Goal: Task Accomplishment & Management: Complete application form

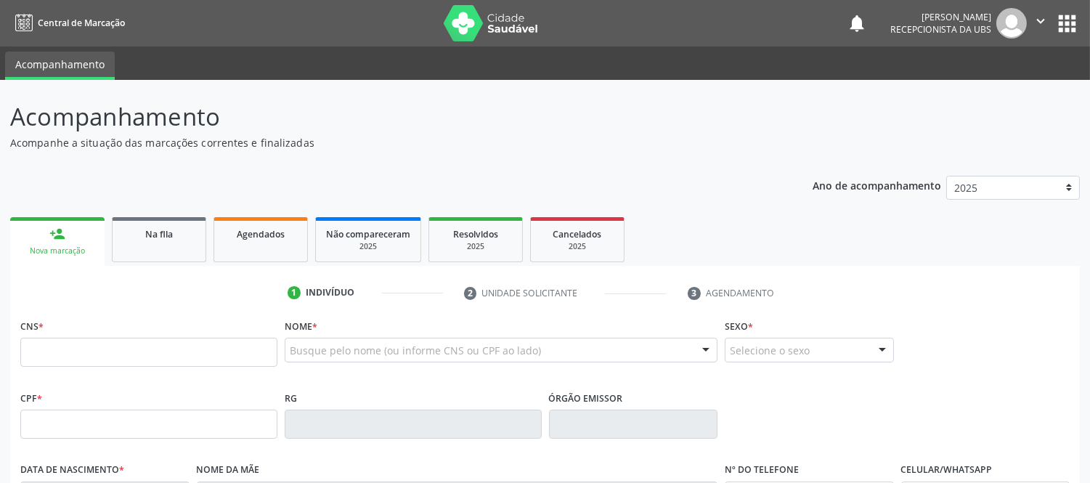
click at [56, 246] on div "Nova marcação" at bounding box center [57, 251] width 74 height 11
click at [110, 352] on input "text" at bounding box center [148, 352] width 257 height 29
click at [138, 347] on input "text" at bounding box center [148, 352] width 257 height 29
paste input "704 4093 2292 3710"
type input "704 4093 2292 3710"
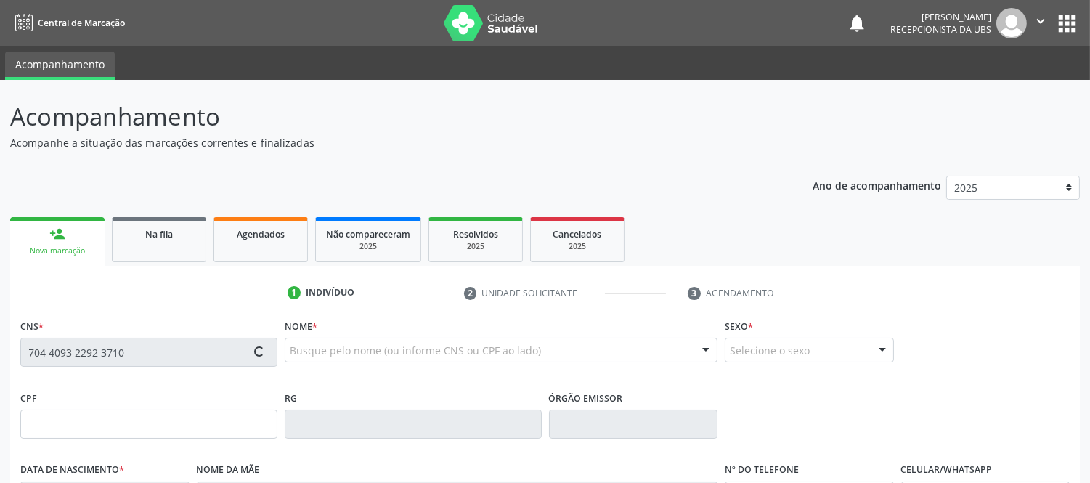
type input "[DATE]"
type input "[PERSON_NAME]"
type input "[PHONE_NUMBER]"
type input "S/N"
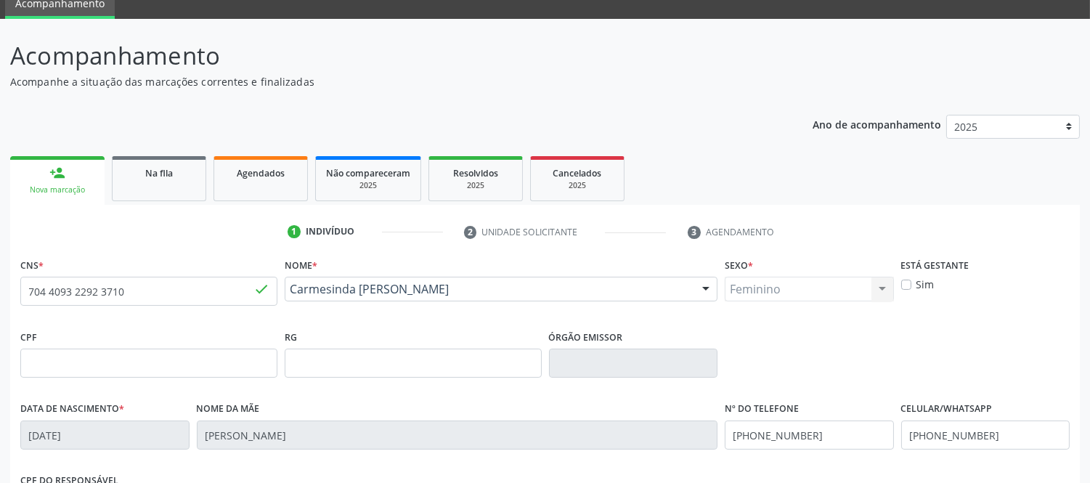
scroll to position [303, 0]
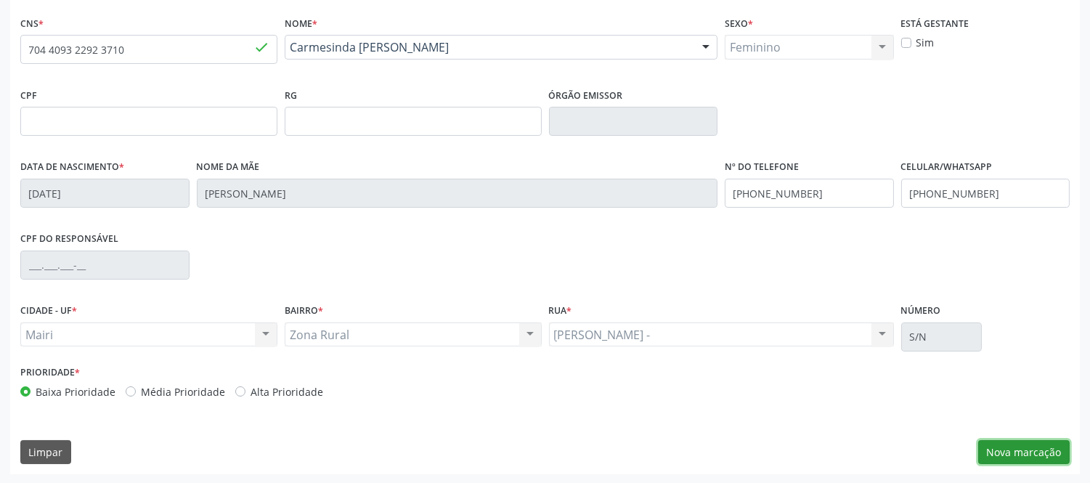
click at [1032, 451] on button "Nova marcação" at bounding box center [1025, 452] width 92 height 25
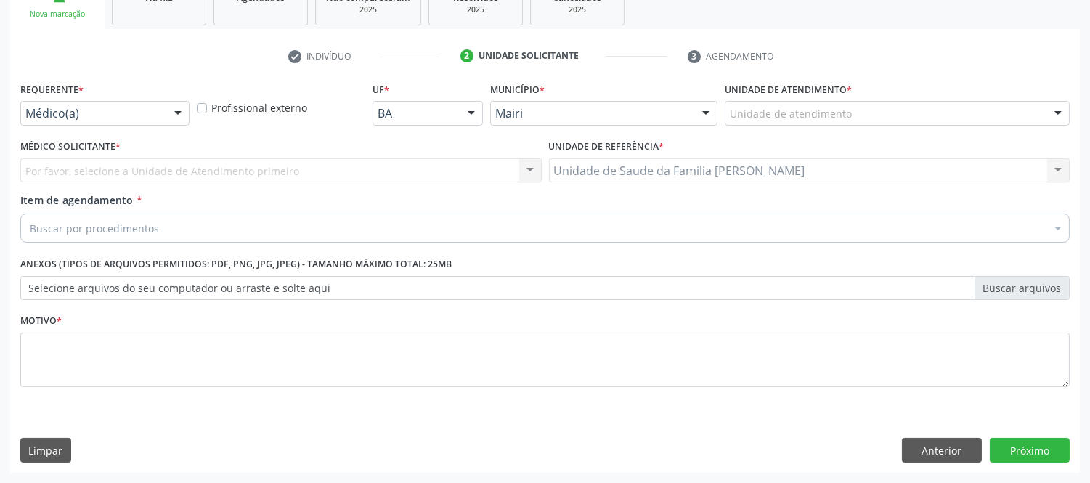
scroll to position [236, 0]
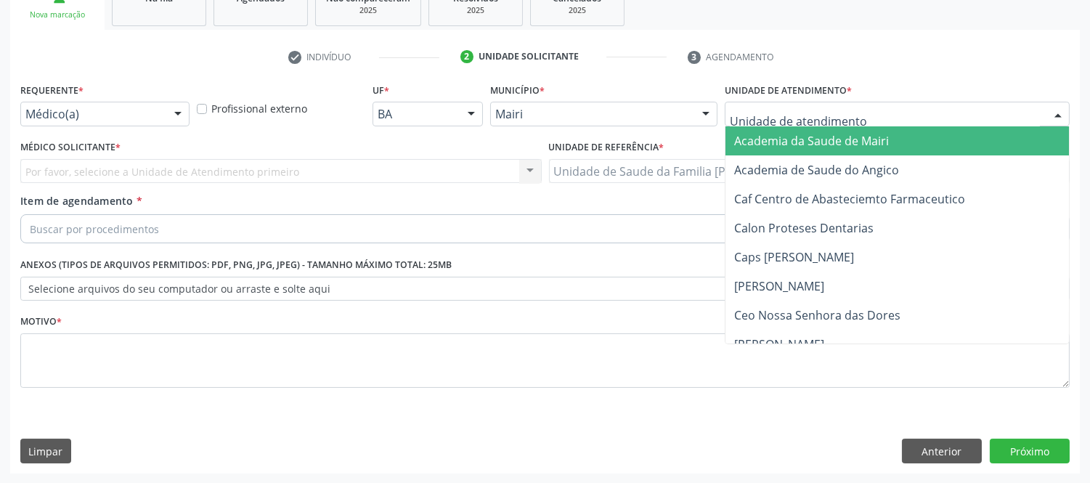
click at [1055, 107] on div at bounding box center [1059, 114] width 22 height 25
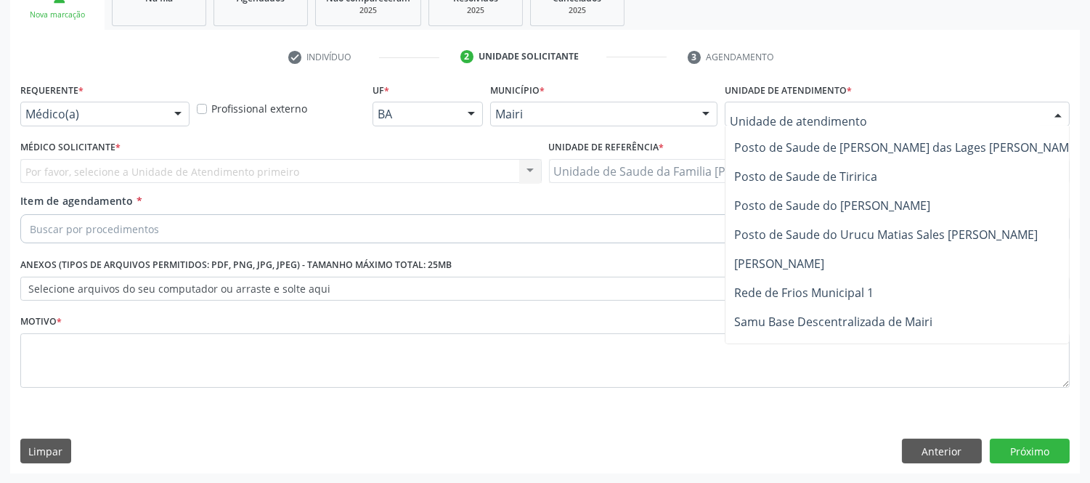
scroll to position [1073, 0]
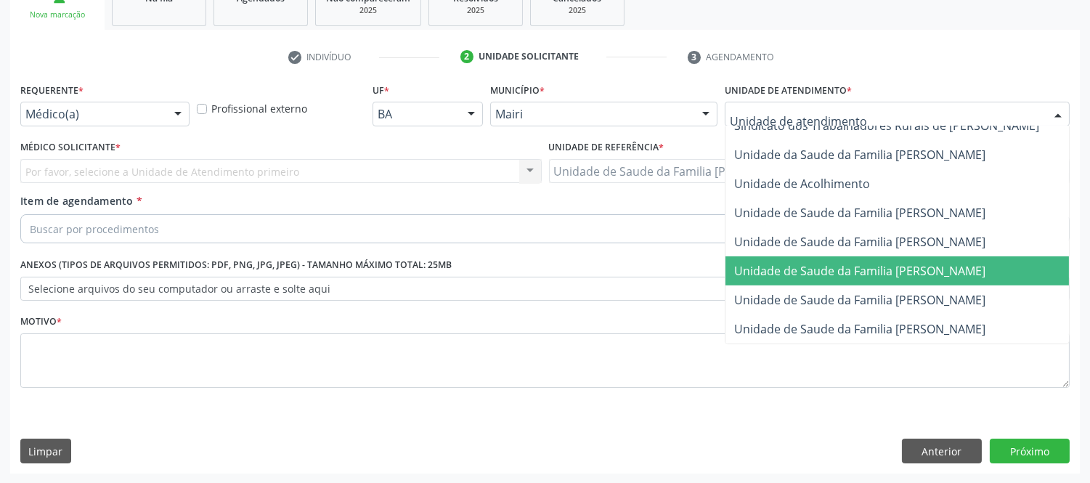
click at [939, 263] on span "Unidade de Saude da Familia [PERSON_NAME]" at bounding box center [859, 271] width 251 height 16
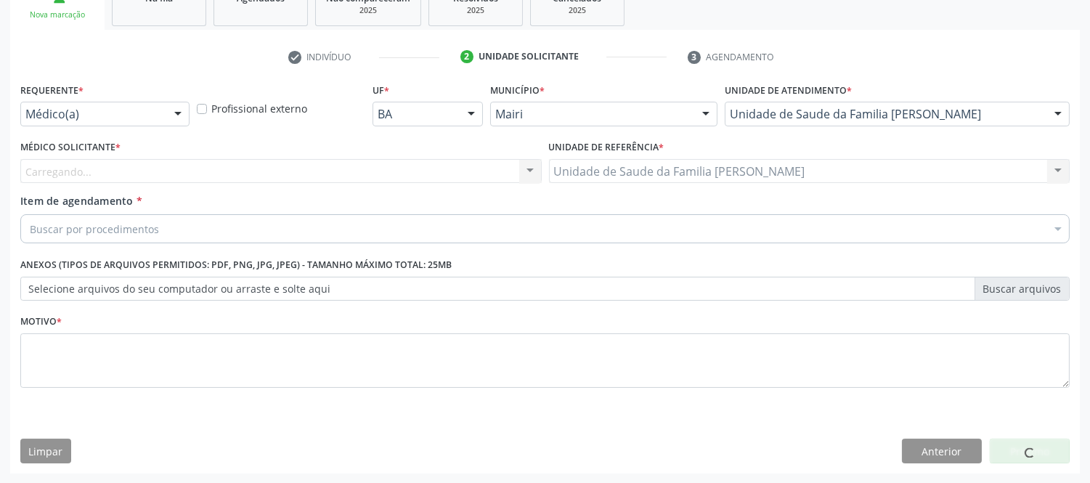
click at [373, 175] on div "Carregando... Nenhum resultado encontrado para: " " Não há nenhuma opção para s…" at bounding box center [281, 171] width 522 height 25
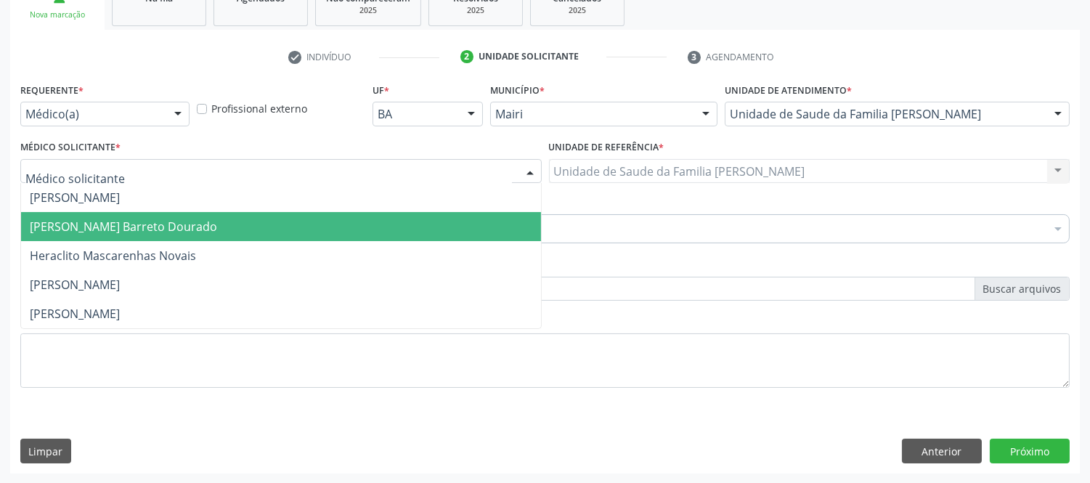
click at [77, 219] on span "[PERSON_NAME] Barreto Dourado" at bounding box center [123, 227] width 187 height 16
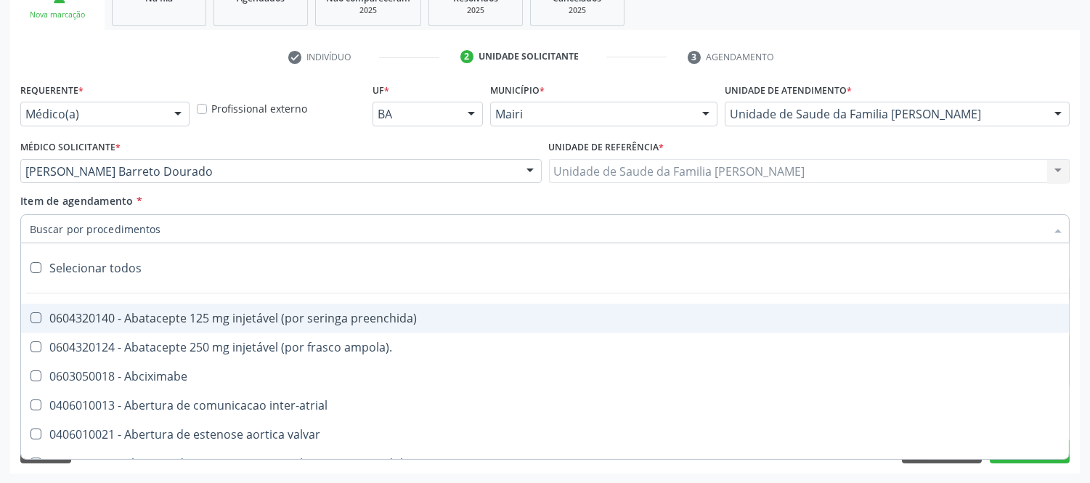
type input "#"
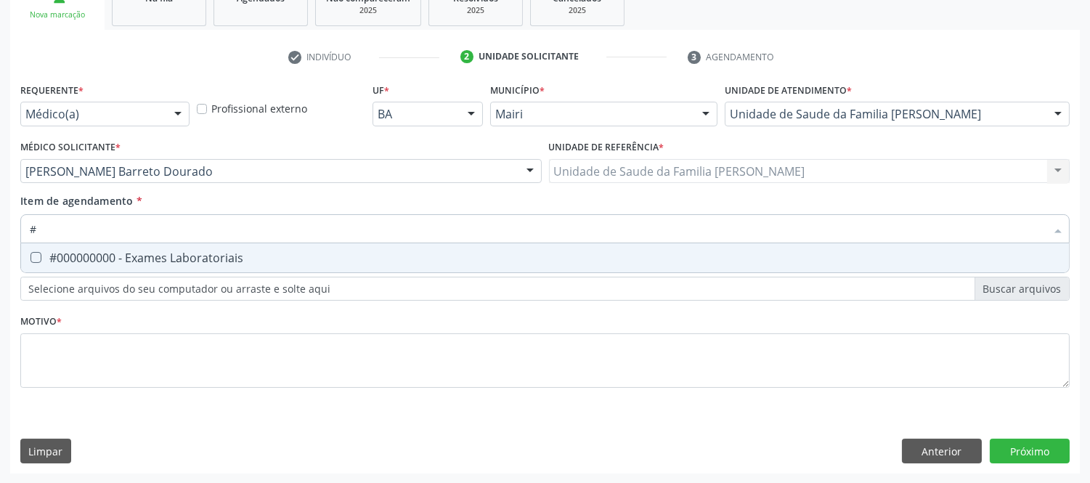
click at [316, 248] on span "#000000000 - Exames Laboratoriais" at bounding box center [545, 257] width 1048 height 29
checkbox Laboratoriais "true"
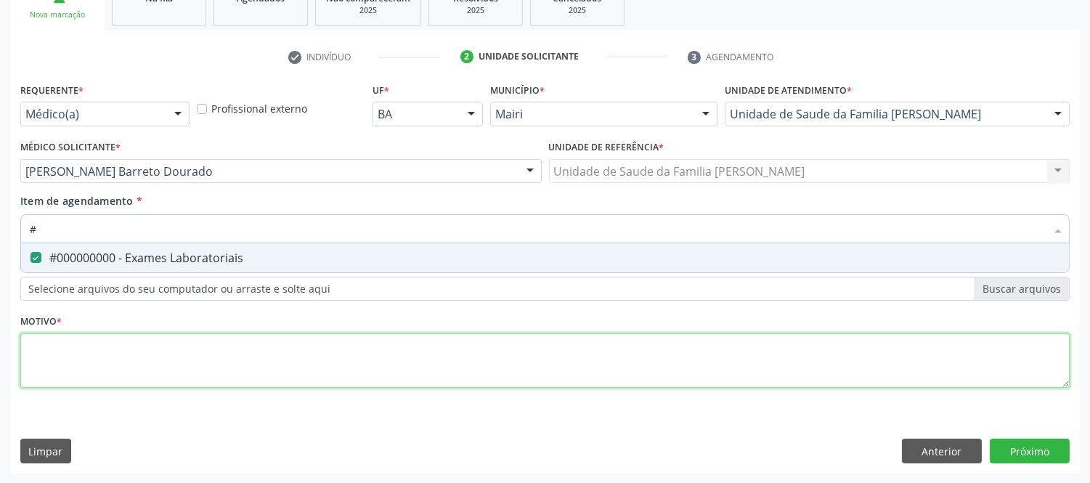
click at [247, 347] on div "Requerente * Médico(a) Médico(a) Enfermeiro(a) Paciente Nenhum resultado encont…" at bounding box center [545, 243] width 1050 height 329
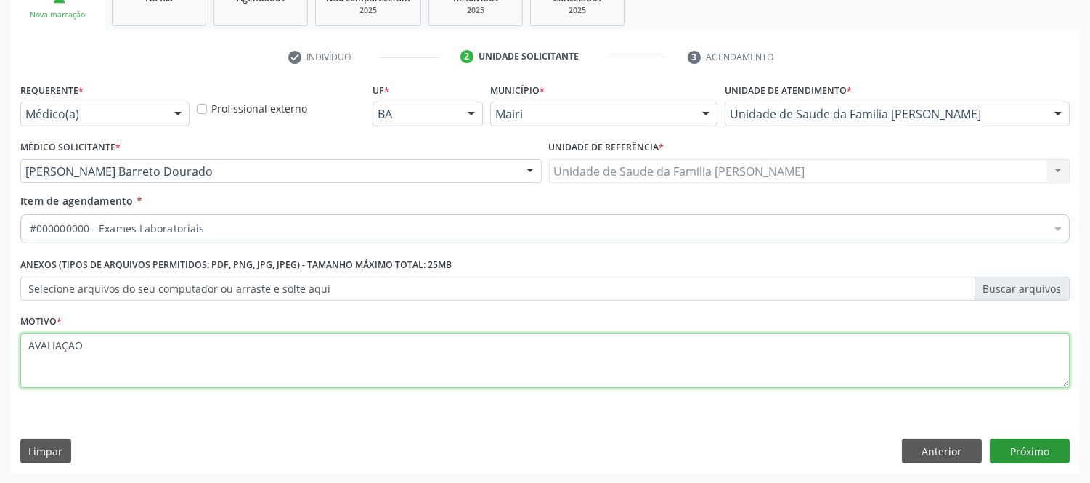
type textarea "AVALIAÇAO"
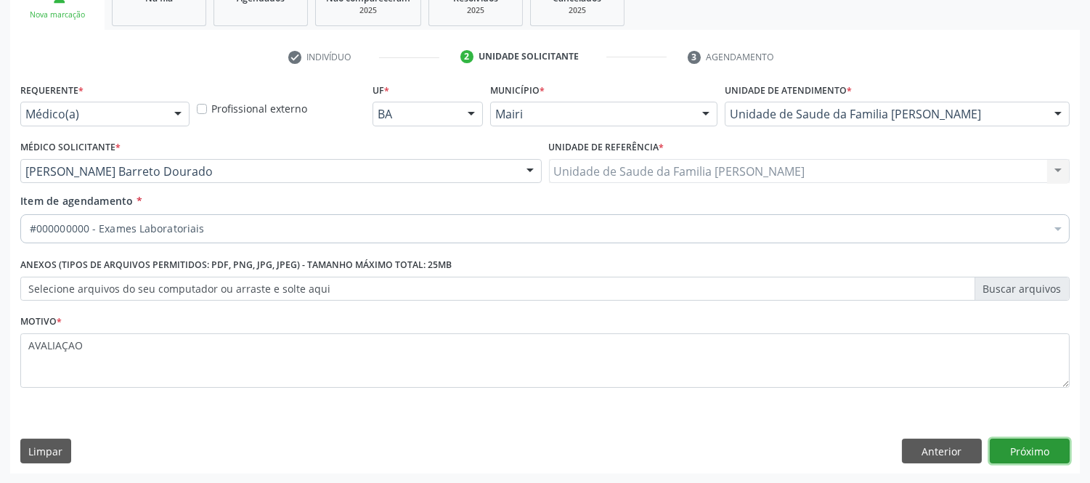
click at [1022, 451] on button "Próximo" at bounding box center [1030, 451] width 80 height 25
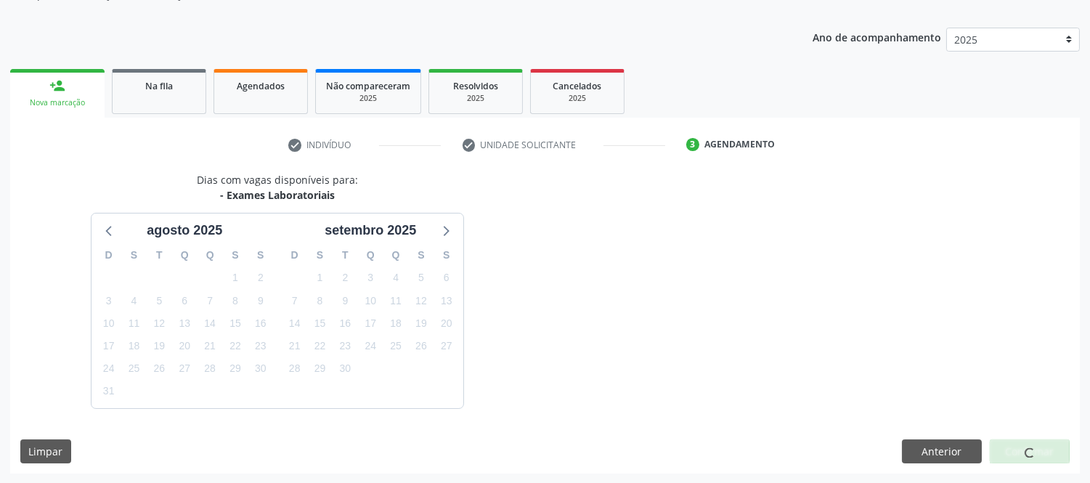
scroll to position [191, 0]
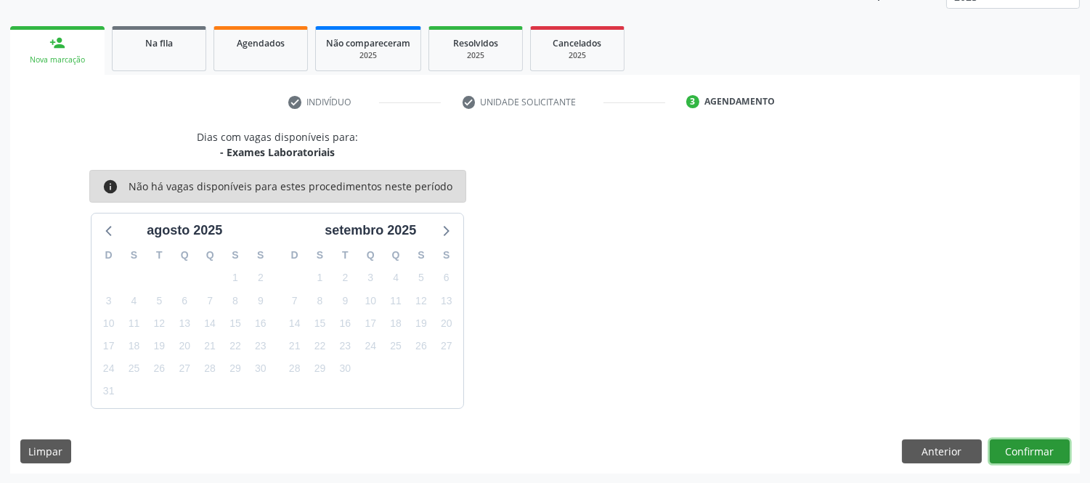
click at [1022, 451] on button "Confirmar" at bounding box center [1030, 452] width 80 height 25
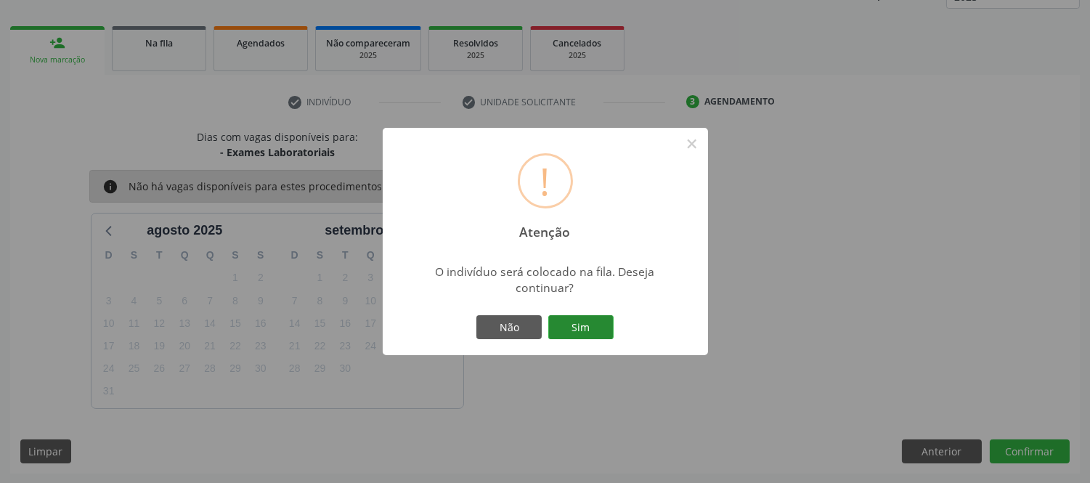
click at [575, 322] on button "Sim" at bounding box center [580, 327] width 65 height 25
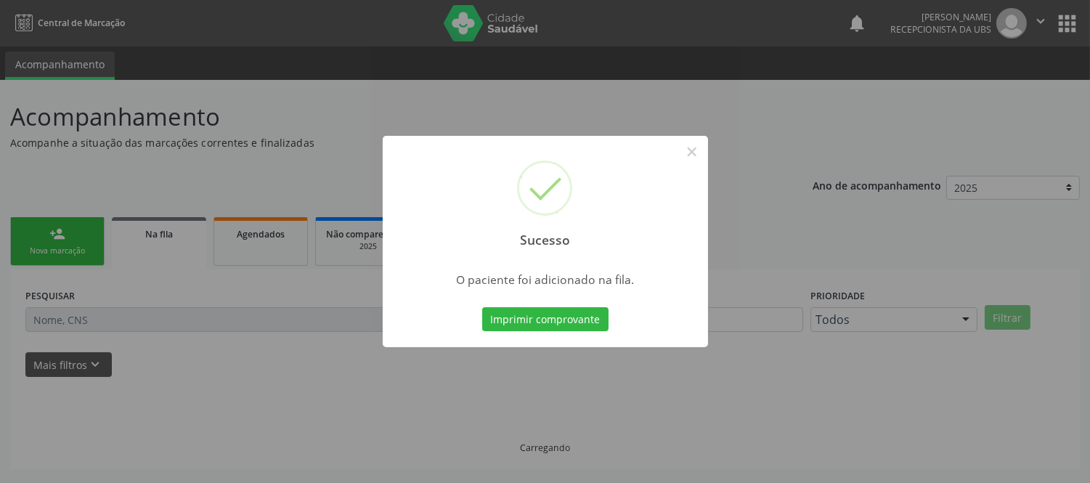
scroll to position [0, 0]
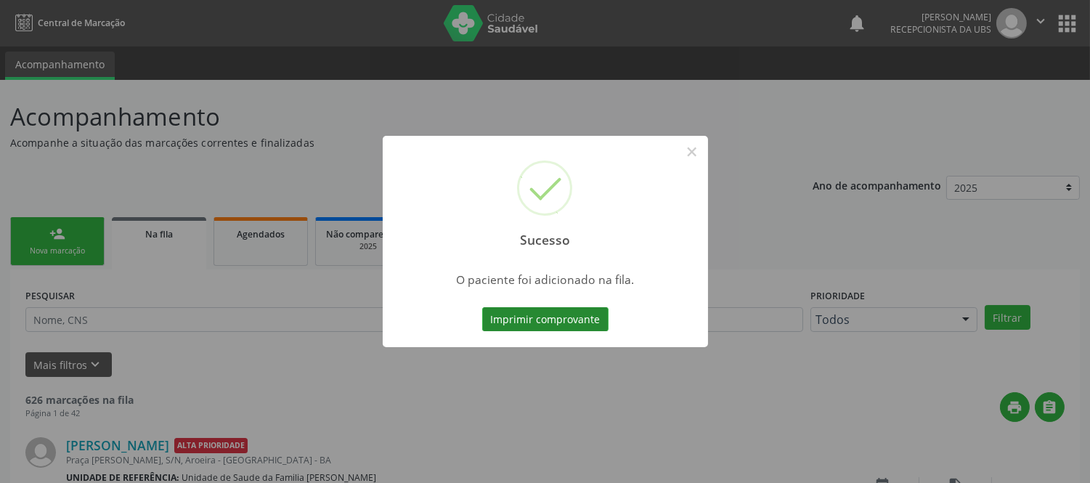
click at [567, 317] on button "Imprimir comprovante" at bounding box center [545, 319] width 126 height 25
